Goal: Transaction & Acquisition: Purchase product/service

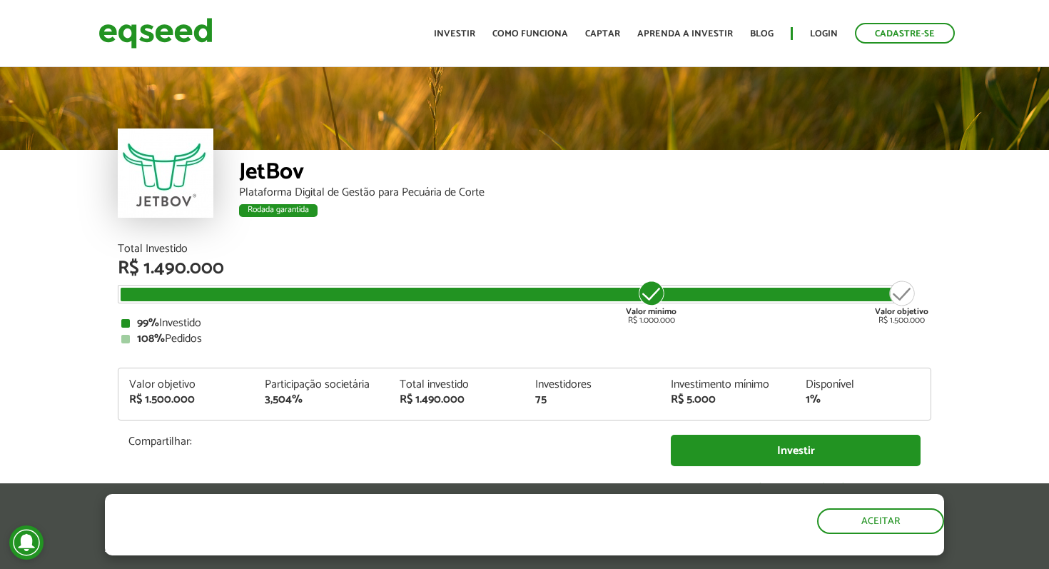
scroll to position [1662, 0]
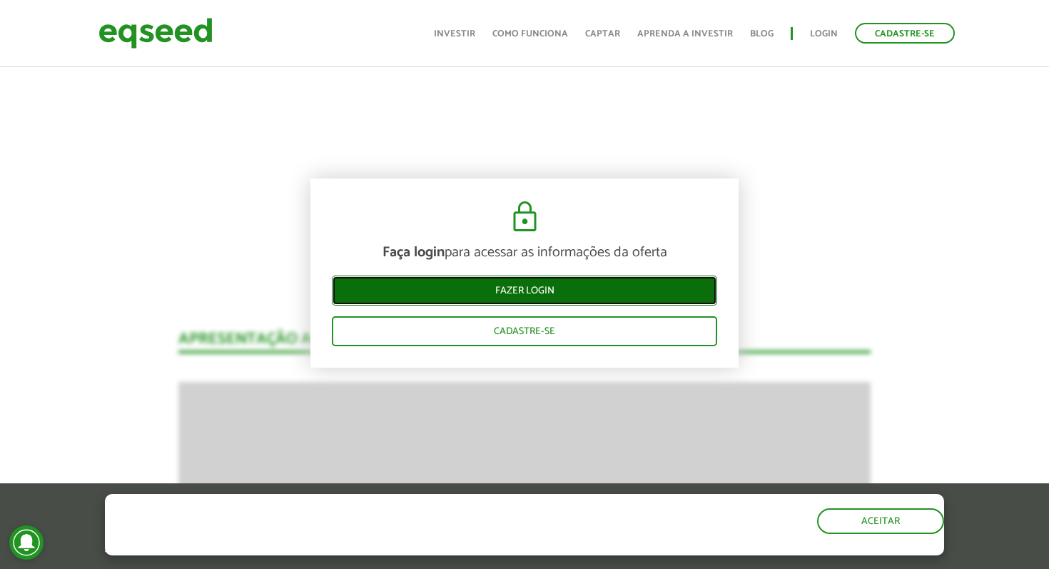
click at [578, 291] on link "Fazer login" at bounding box center [524, 290] width 385 height 30
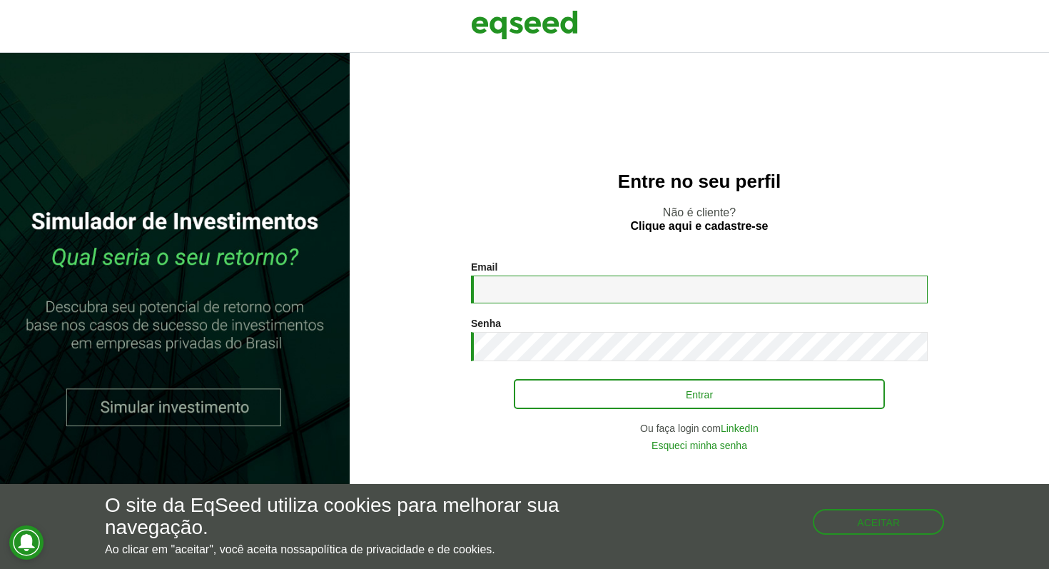
type input "**********"
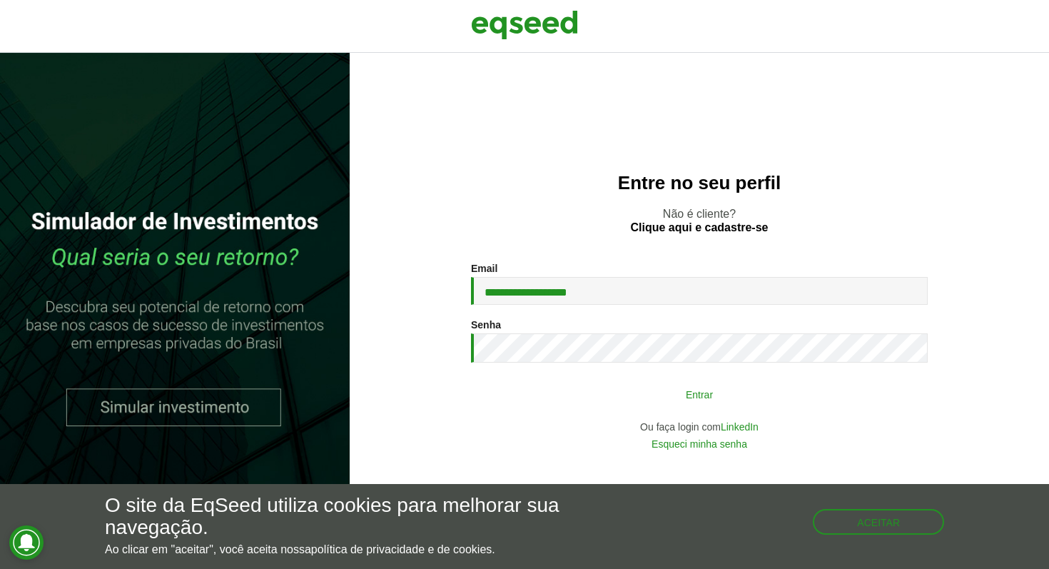
click at [581, 389] on button "Entrar" at bounding box center [699, 393] width 371 height 27
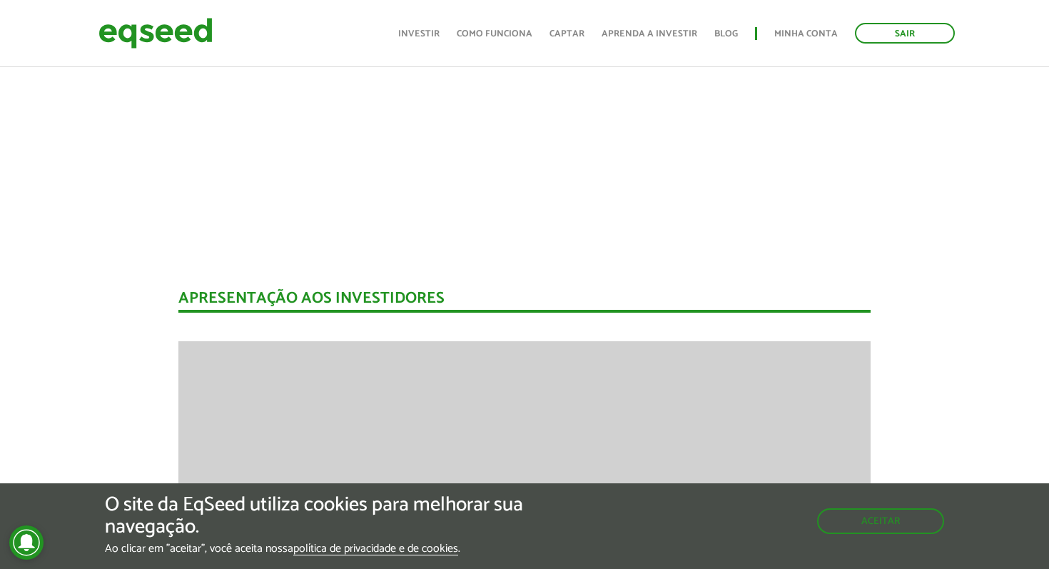
scroll to position [1376, 0]
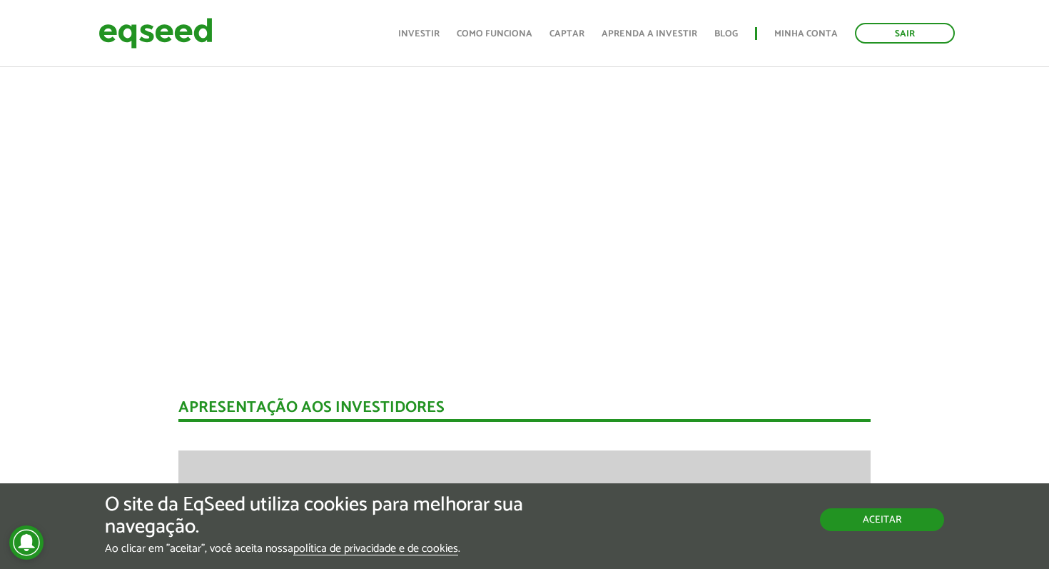
click at [870, 519] on button "Aceitar" at bounding box center [882, 519] width 124 height 23
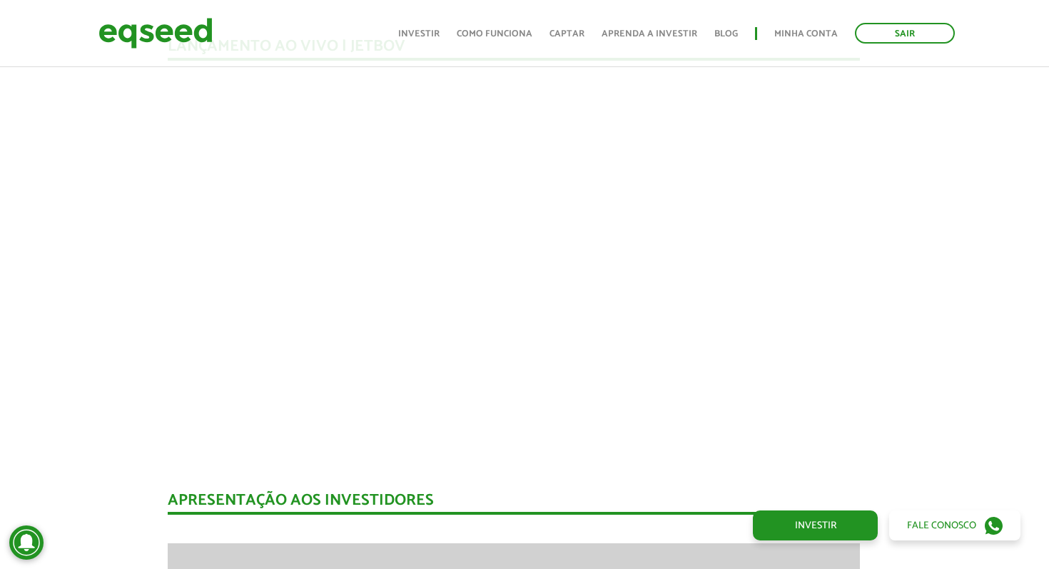
scroll to position [1286, 11]
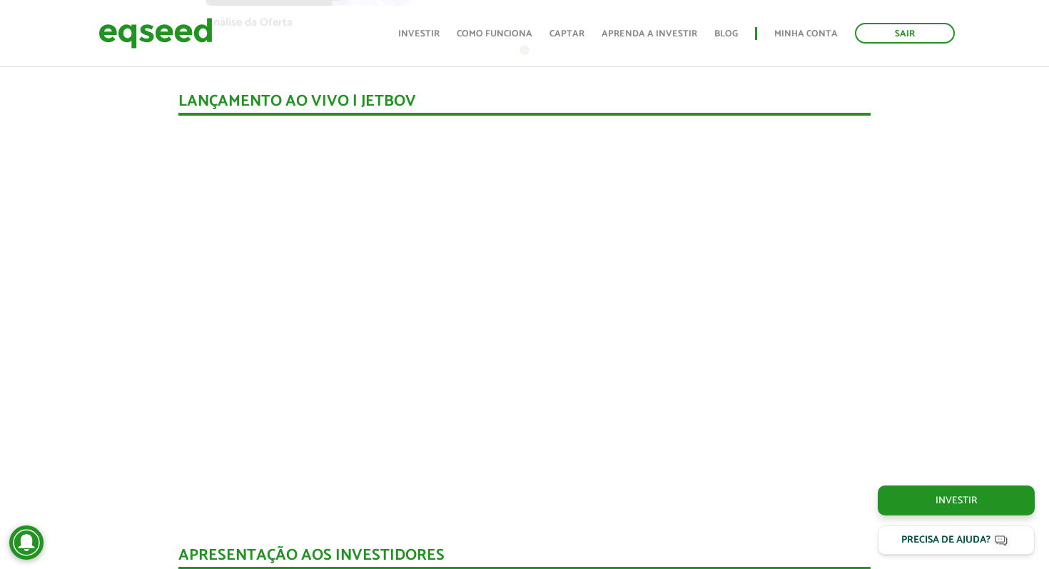
scroll to position [1217, 0]
